Goal: Information Seeking & Learning: Learn about a topic

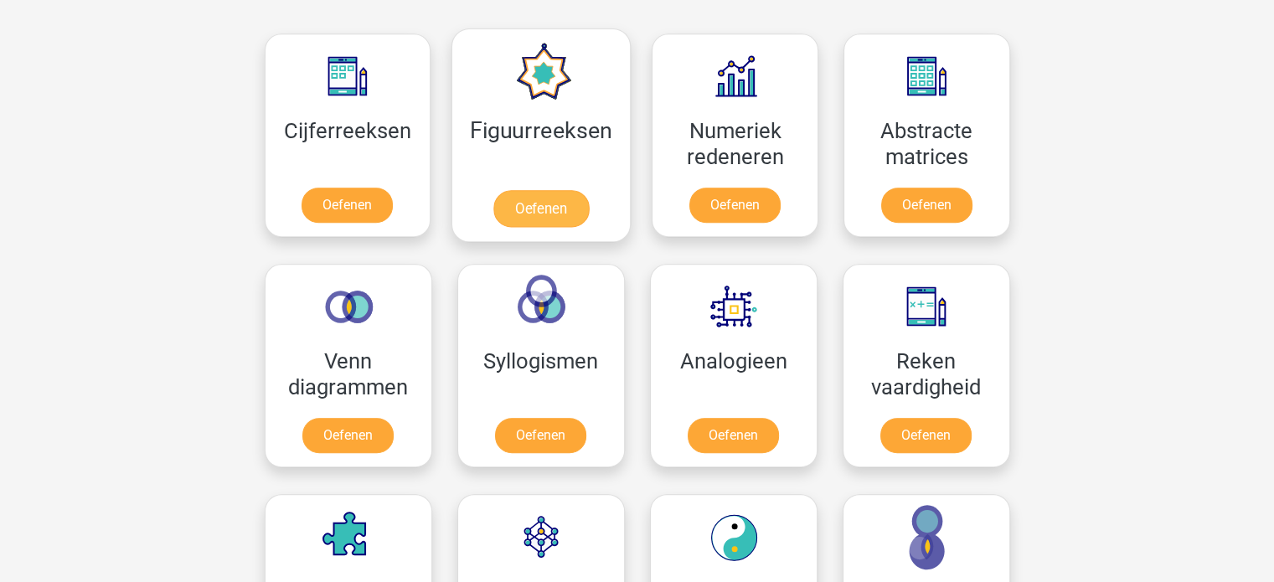
scroll to position [838, 0]
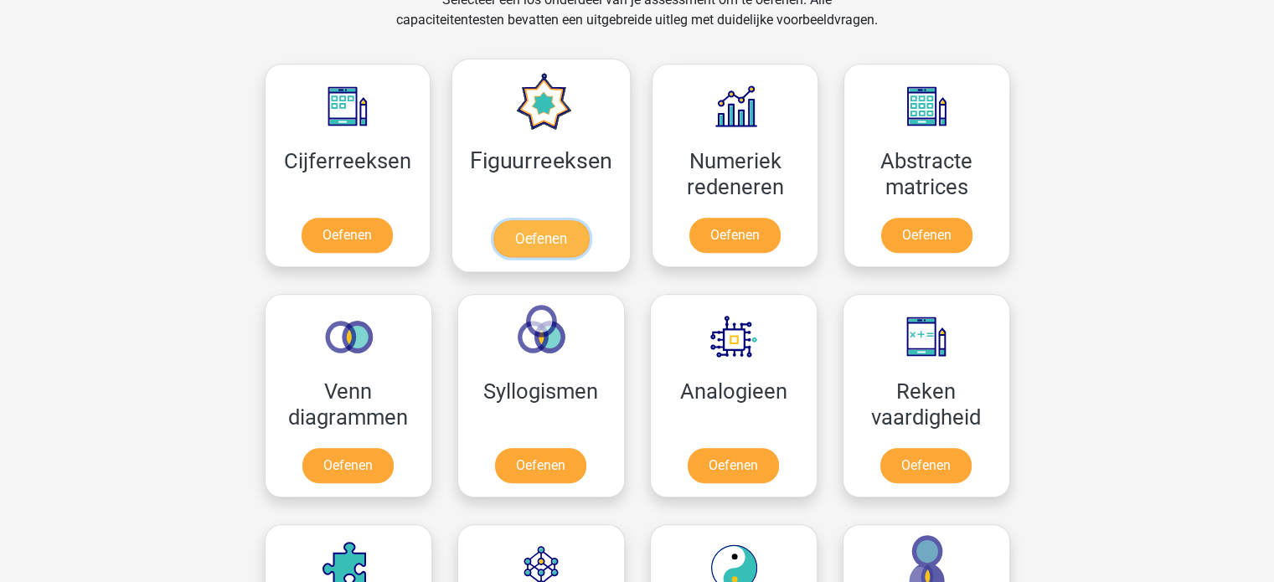
click at [554, 237] on link "Oefenen" at bounding box center [540, 238] width 95 height 37
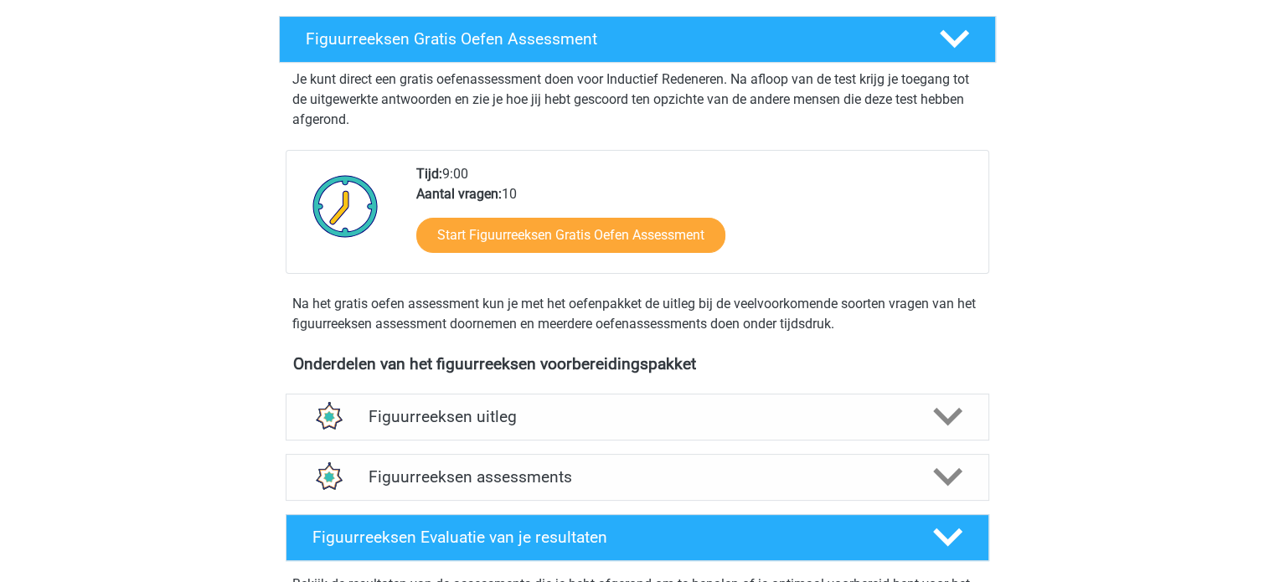
scroll to position [503, 0]
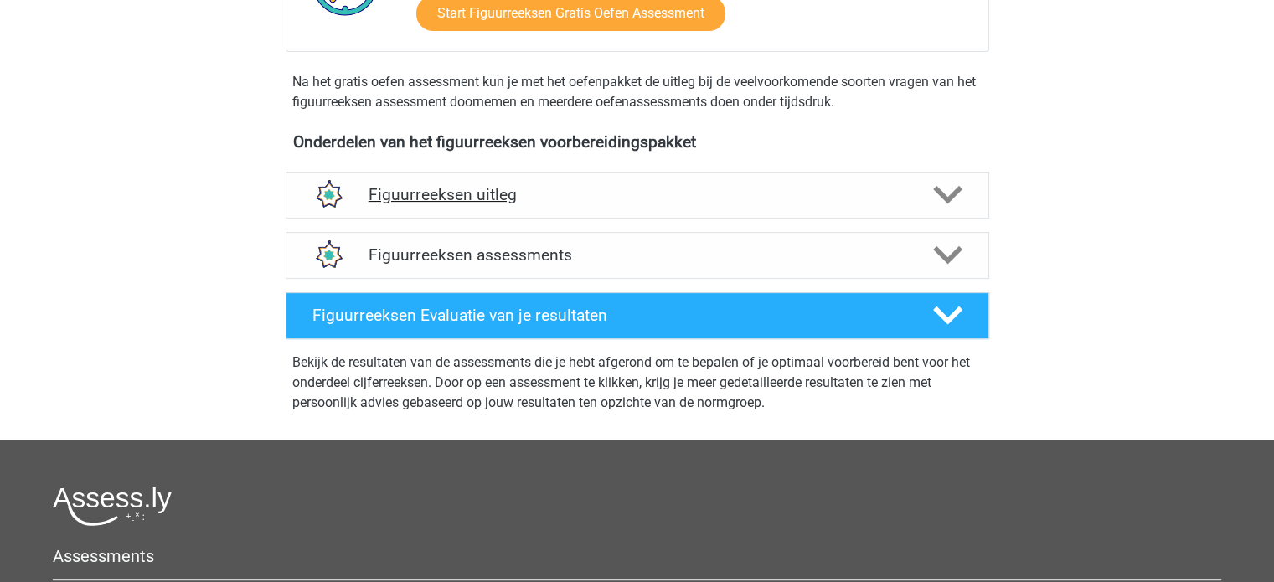
click at [523, 210] on div "Figuurreeksen uitleg" at bounding box center [638, 195] width 704 height 47
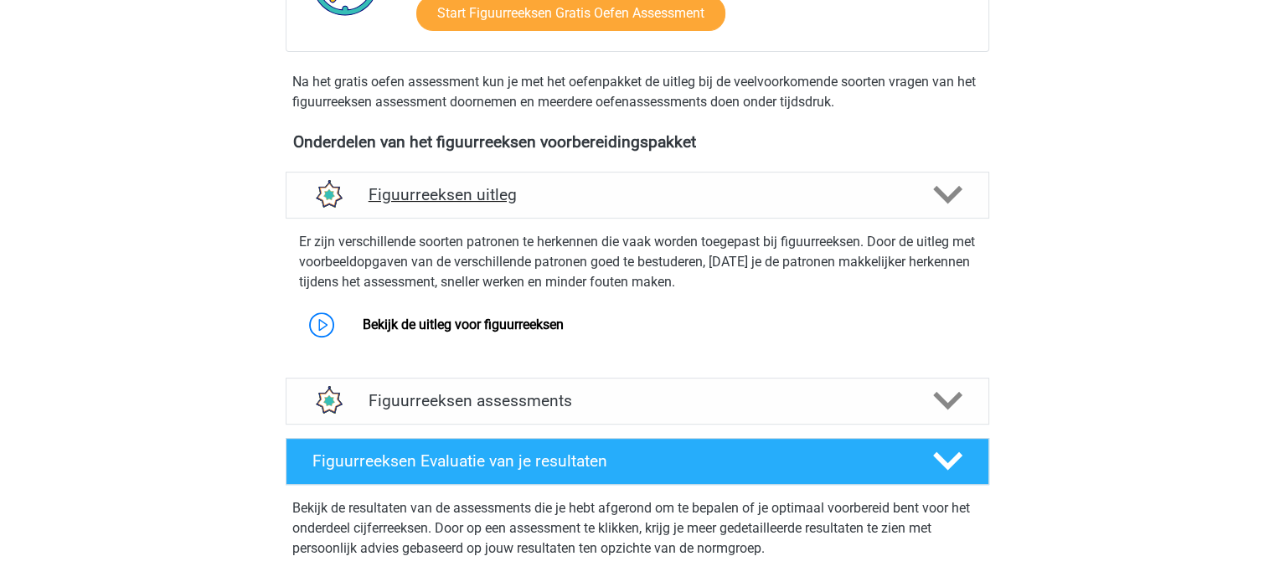
click at [523, 210] on div "Figuurreeksen uitleg" at bounding box center [638, 195] width 704 height 47
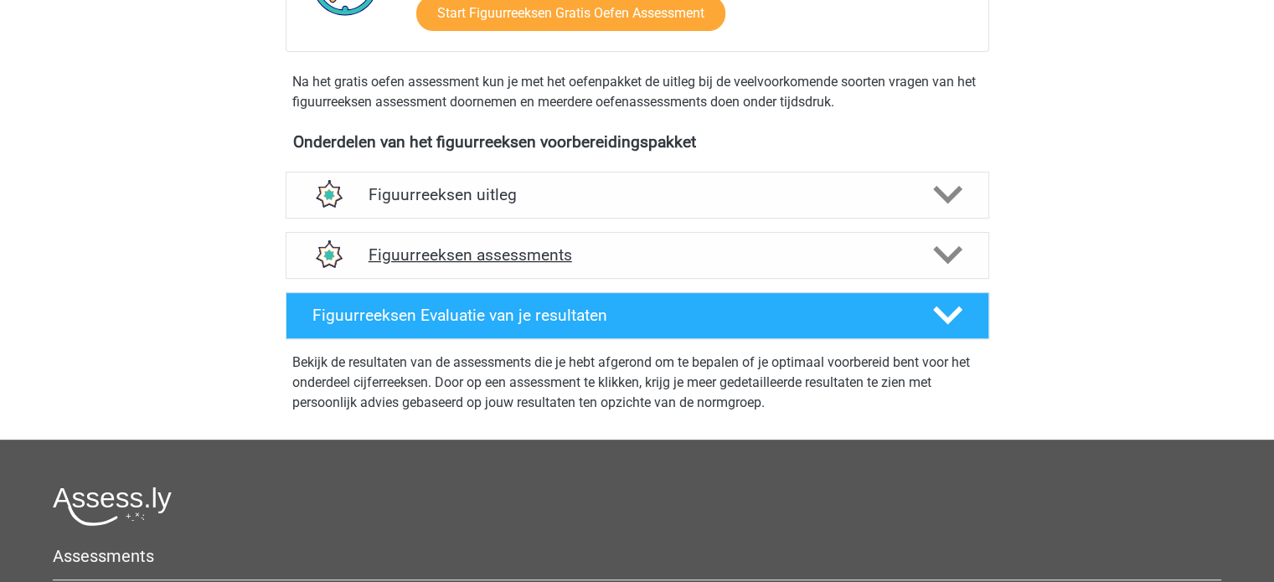
click at [518, 259] on h4 "Figuurreeksen assessments" at bounding box center [638, 254] width 538 height 19
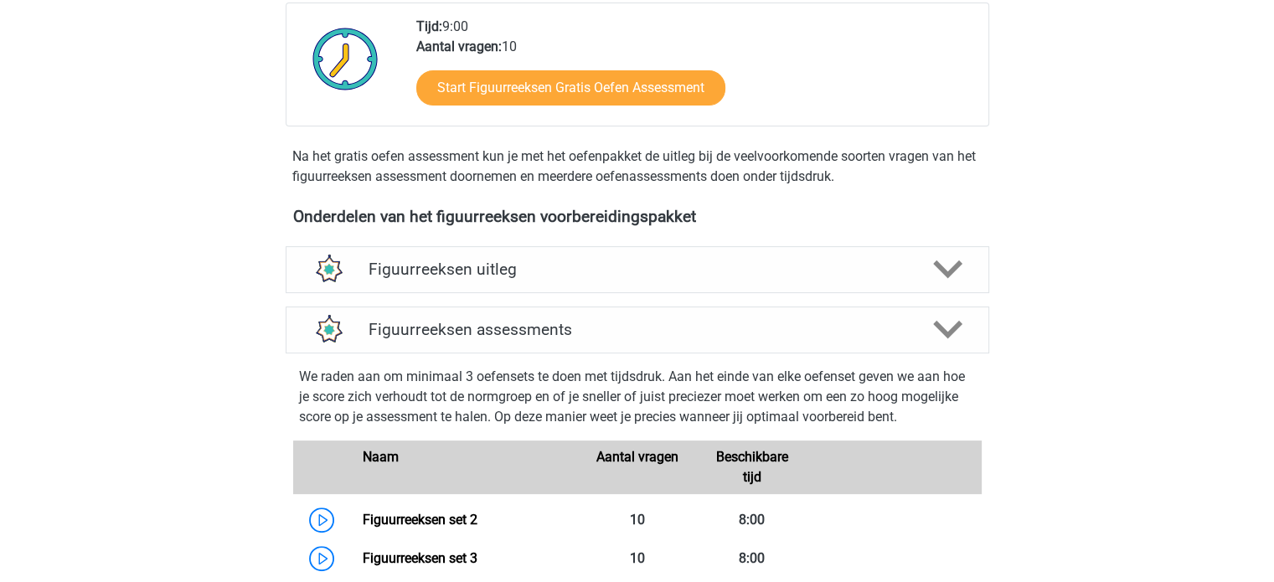
scroll to position [419, 0]
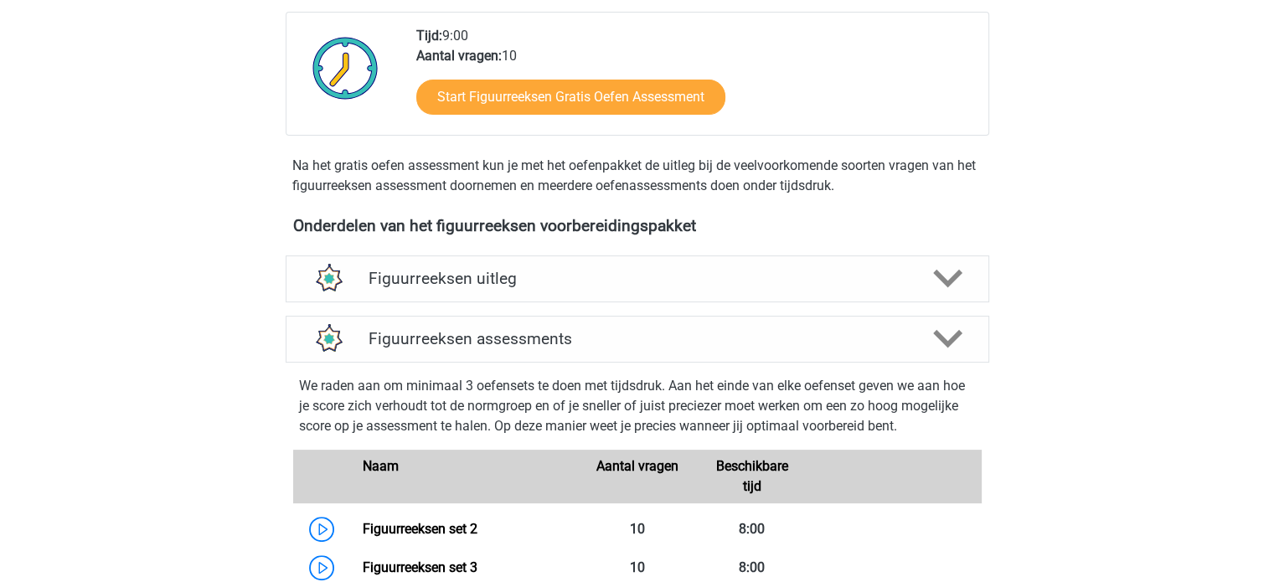
drag, startPoint x: 575, startPoint y: 49, endPoint x: 559, endPoint y: 3, distance: 49.8
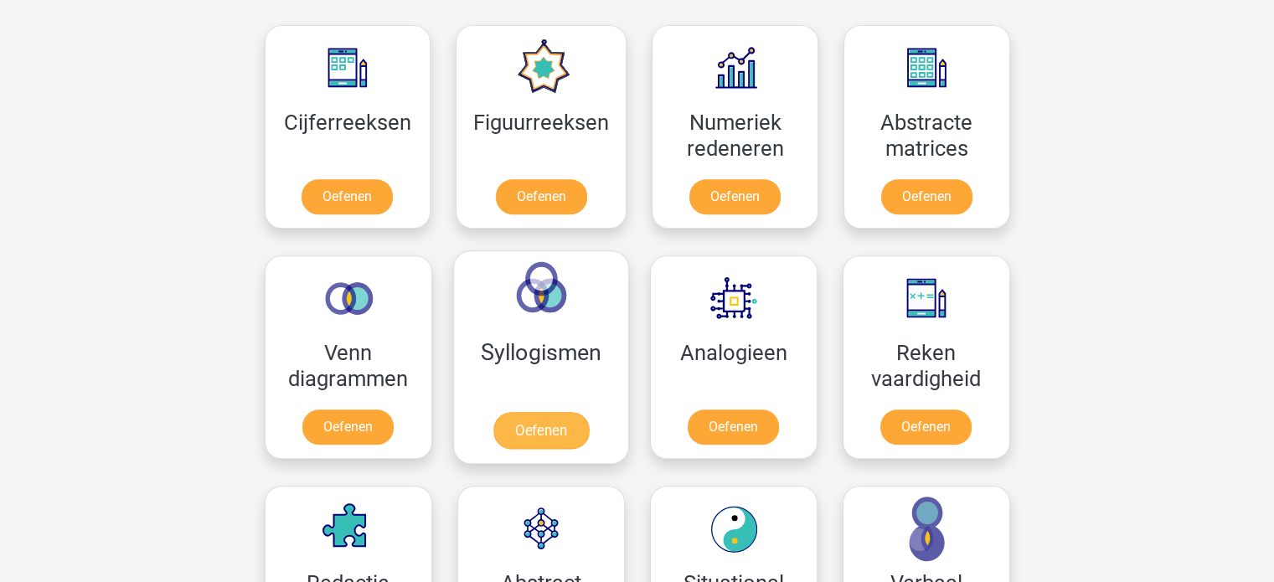
scroll to position [754, 0]
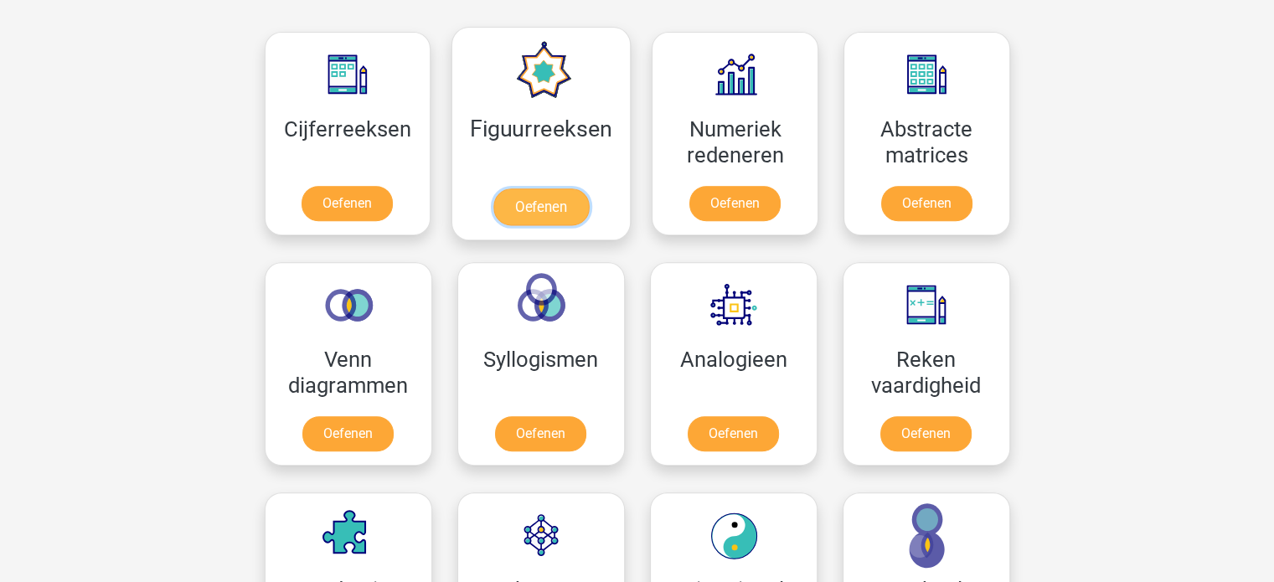
click at [566, 219] on link "Oefenen" at bounding box center [540, 206] width 95 height 37
click at [526, 207] on link "Oefenen" at bounding box center [540, 206] width 95 height 37
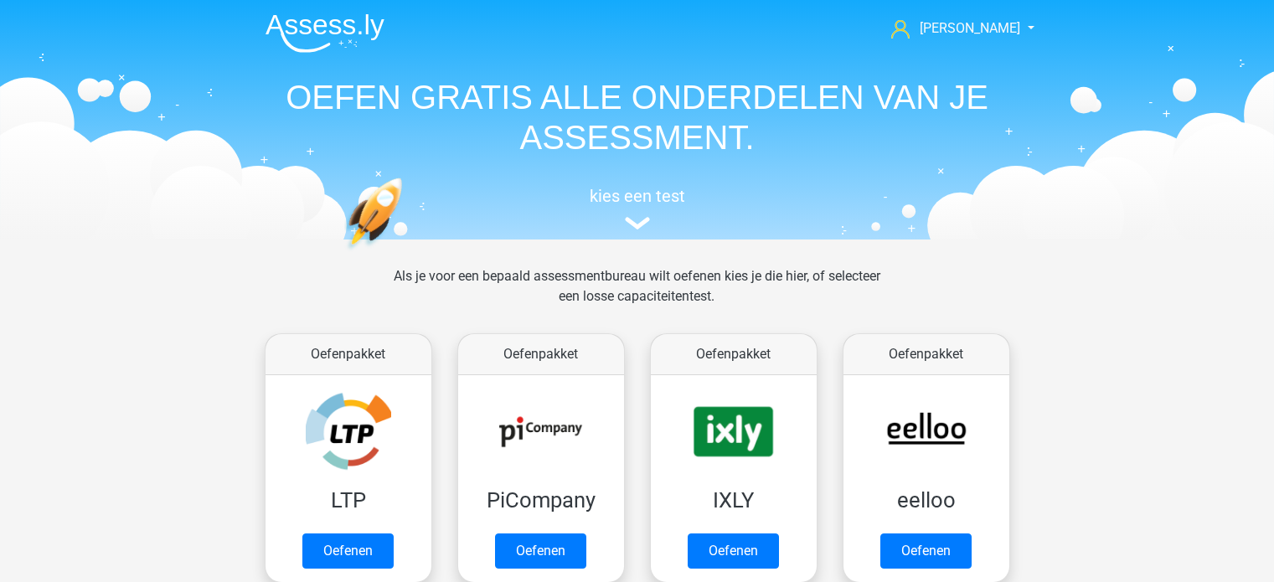
scroll to position [754, 0]
